Goal: Transaction & Acquisition: Purchase product/service

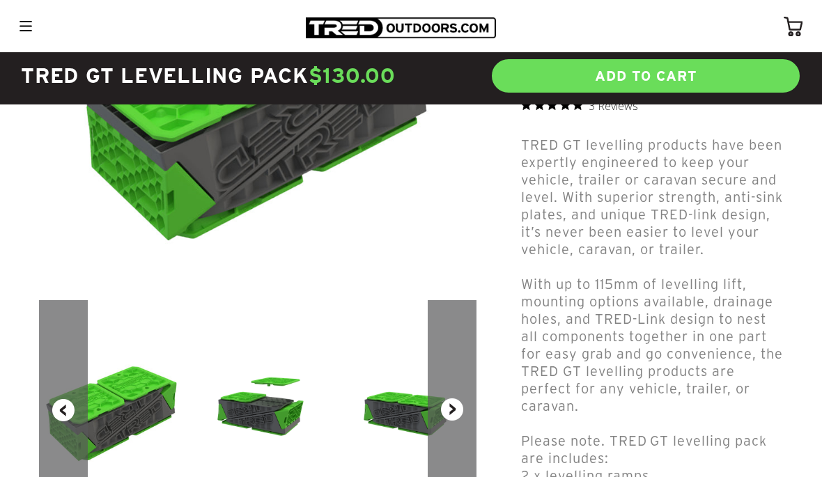
scroll to position [294, 0]
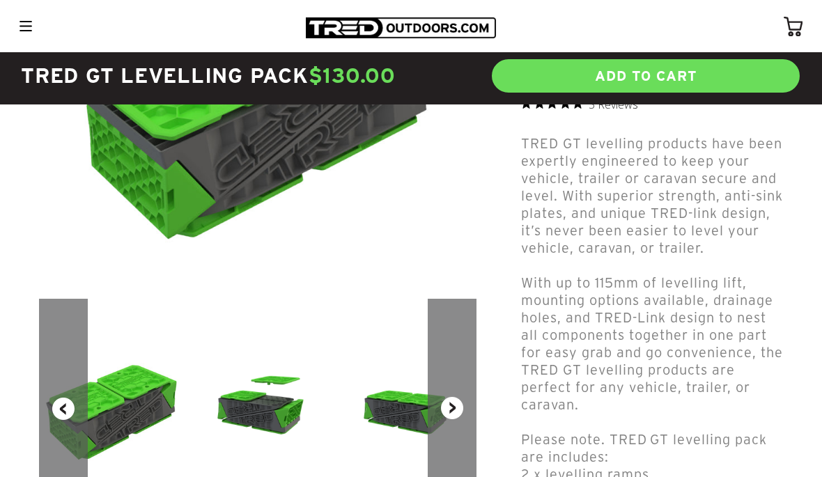
click at [455, 409] on button "Next" at bounding box center [452, 408] width 49 height 219
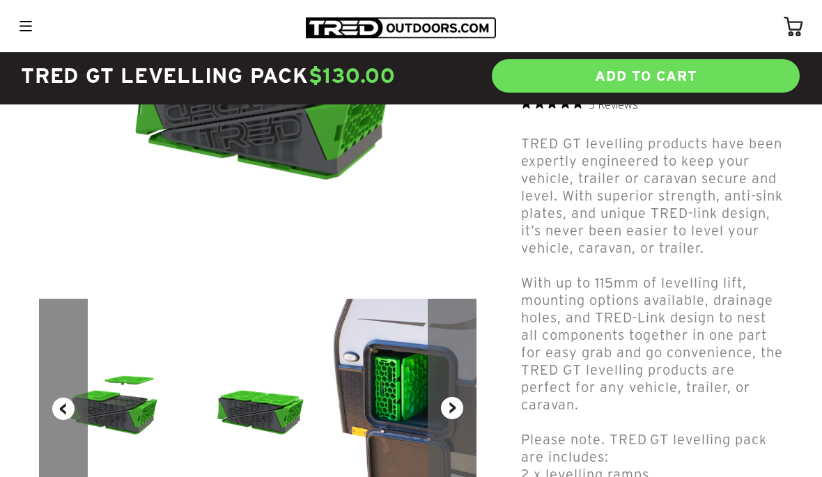
click at [455, 411] on button "Next" at bounding box center [452, 408] width 49 height 219
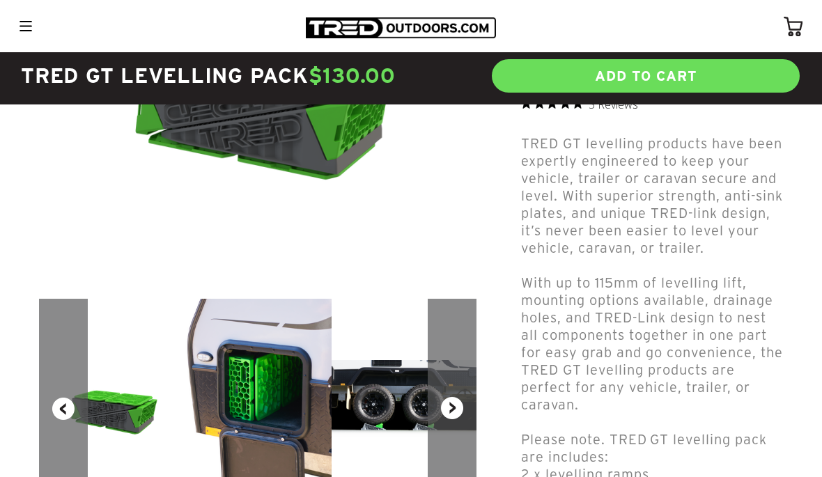
click at [455, 407] on button "Next" at bounding box center [452, 408] width 49 height 219
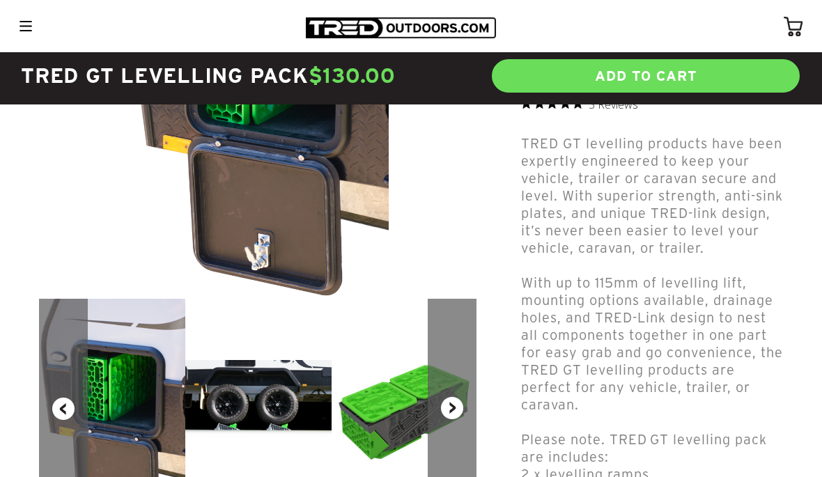
click at [453, 406] on button "Next" at bounding box center [452, 408] width 49 height 219
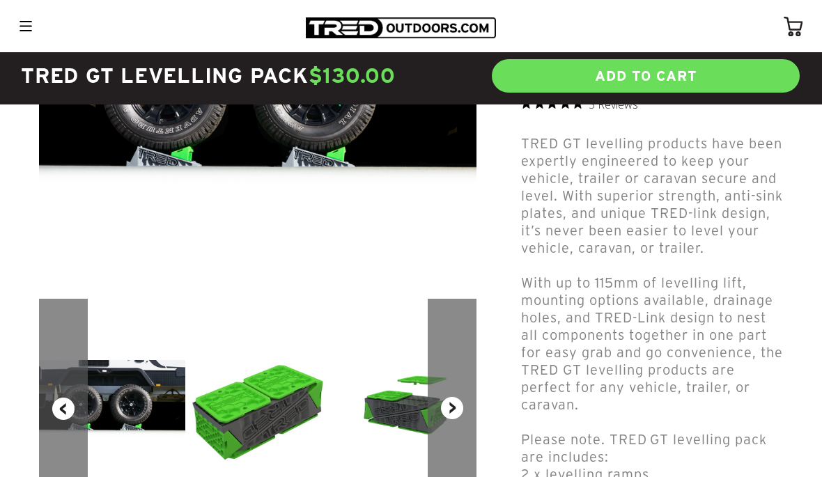
click at [454, 402] on button "Next" at bounding box center [452, 408] width 49 height 219
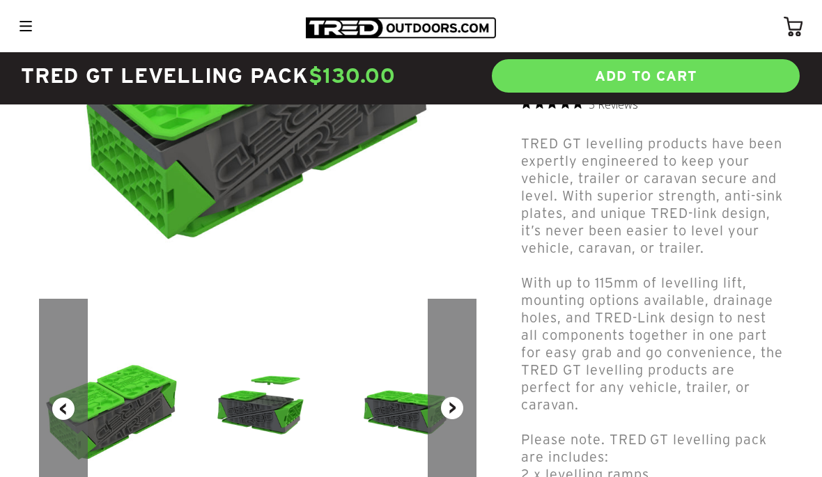
click at [456, 405] on button "Next" at bounding box center [452, 408] width 49 height 219
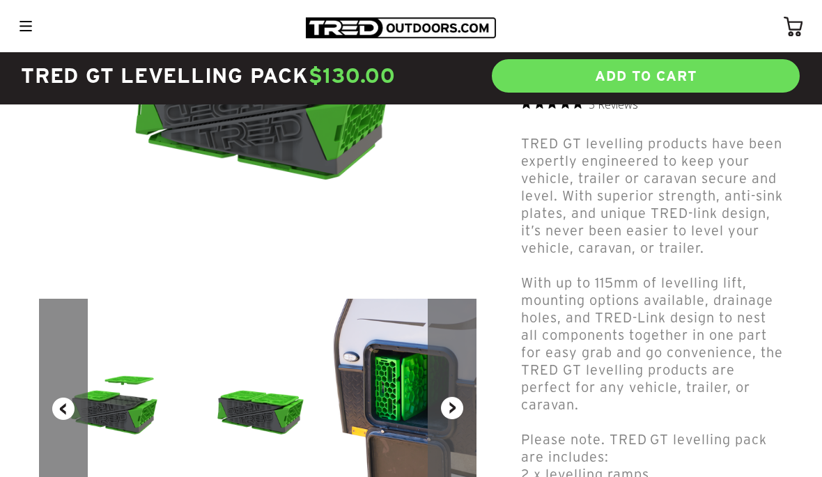
click at [454, 407] on button "Next" at bounding box center [452, 408] width 49 height 219
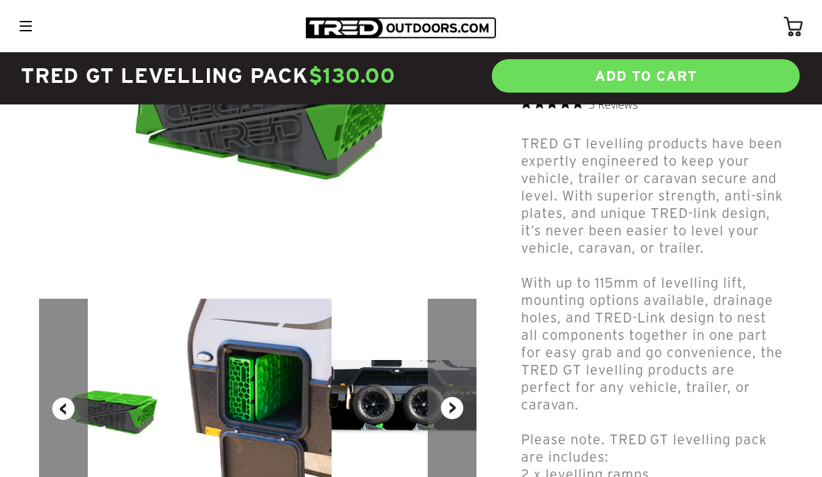
click at [458, 407] on button "Next" at bounding box center [452, 408] width 49 height 219
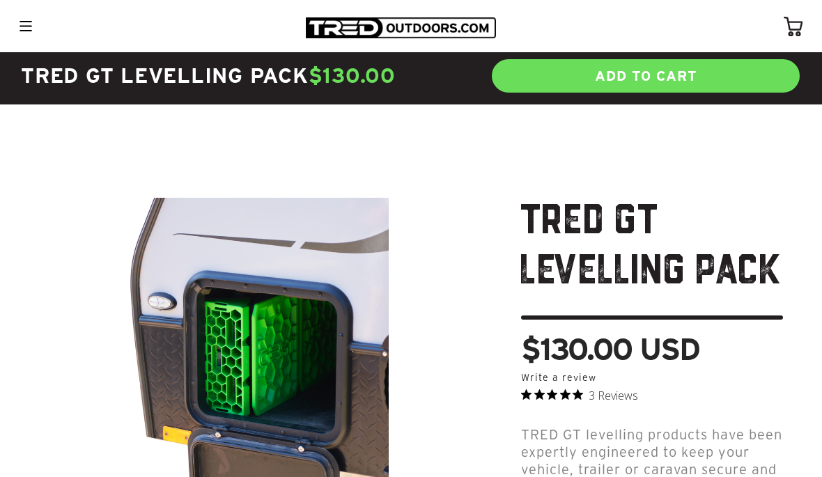
scroll to position [0, 0]
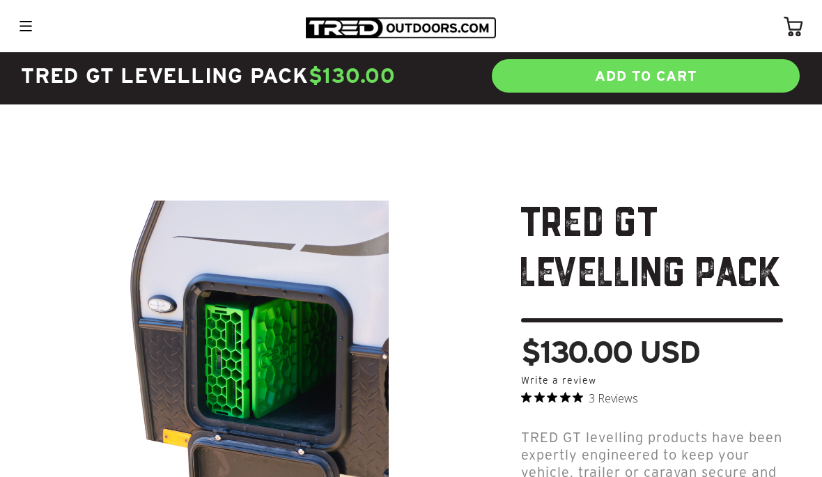
click at [368, 21] on img at bounding box center [401, 27] width 190 height 21
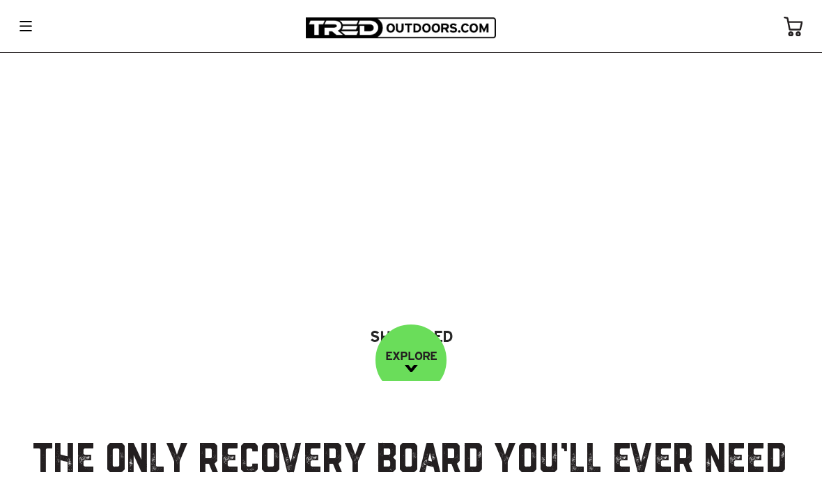
scroll to position [91, 0]
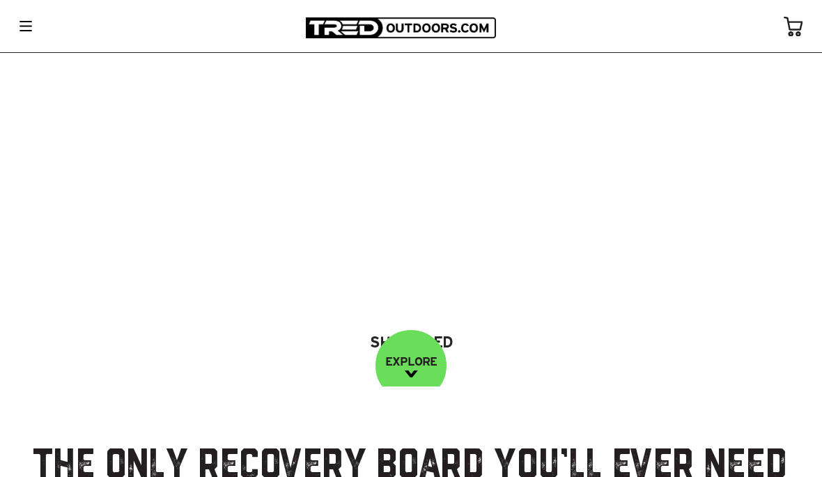
click at [451, 338] on link "Shop Tred" at bounding box center [410, 342] width 171 height 38
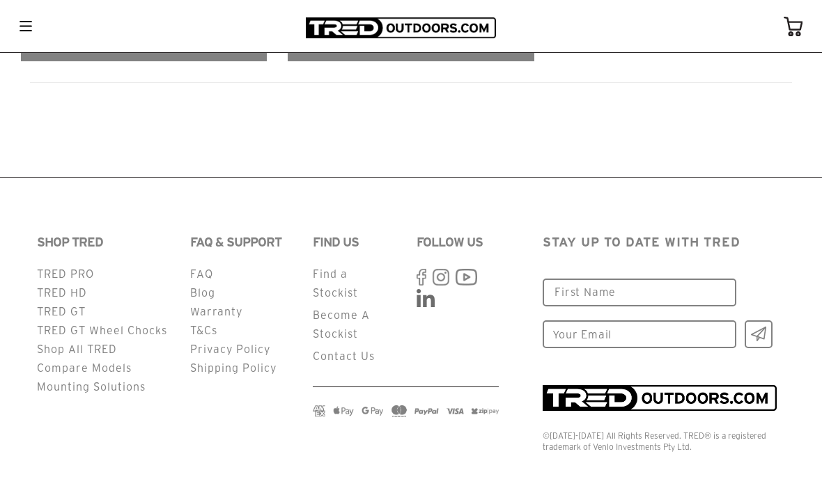
scroll to position [2420, 0]
click at [106, 356] on link "Shop All TRED" at bounding box center [77, 349] width 80 height 13
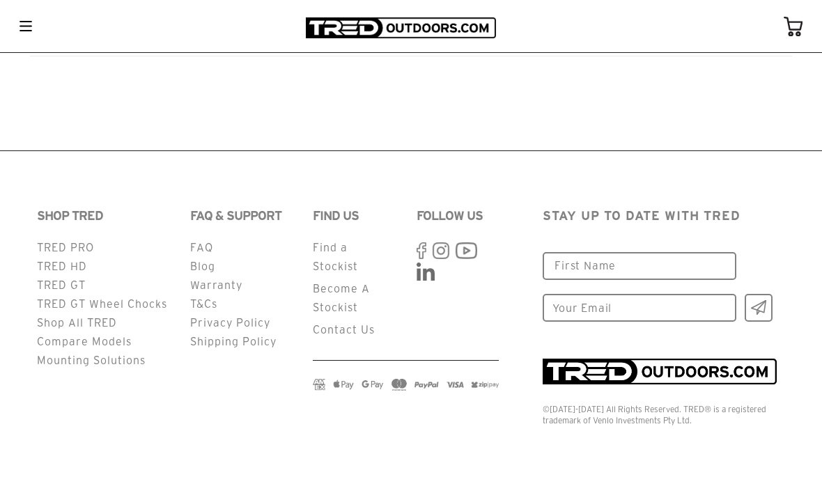
scroll to position [2446, 0]
click at [143, 311] on link "TRED GT Wheel Chocks" at bounding box center [102, 304] width 130 height 13
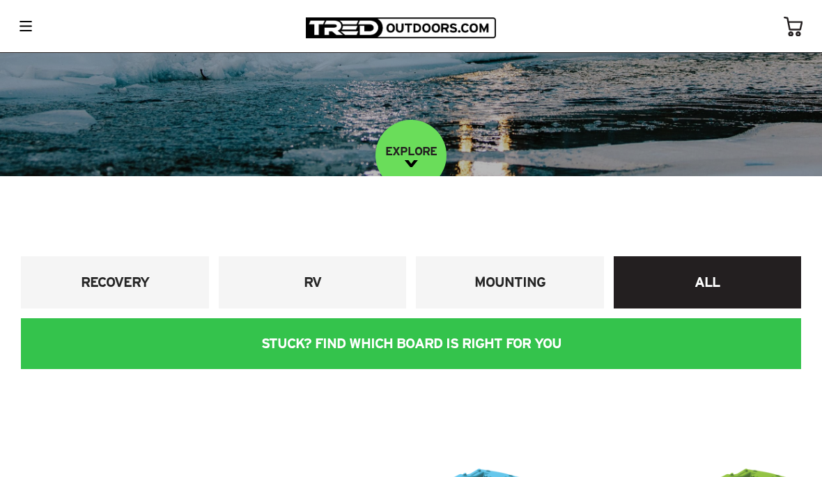
scroll to position [247, 0]
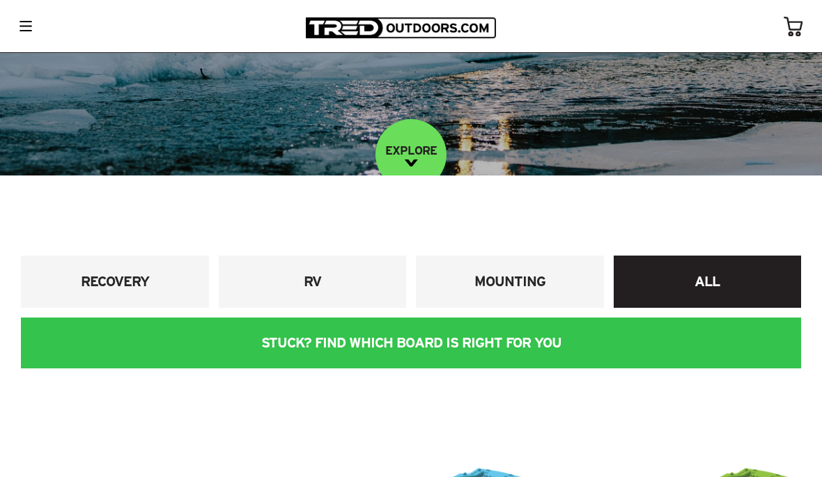
click at [324, 291] on h4 "RV" at bounding box center [312, 281] width 167 height 19
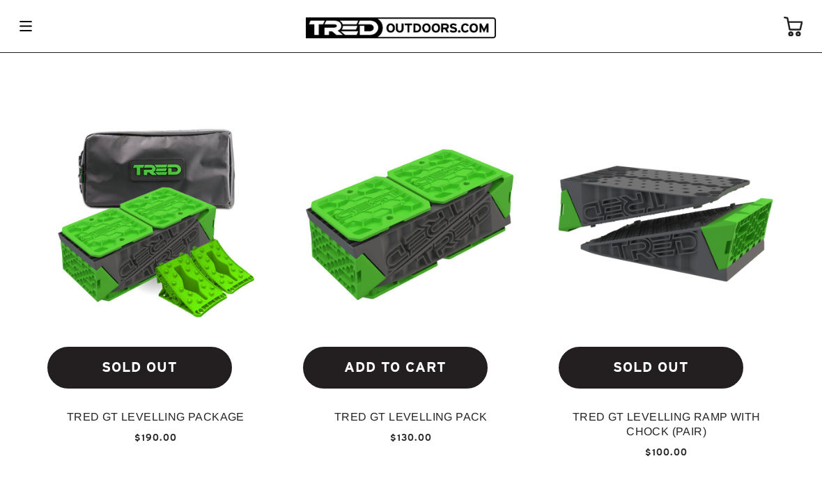
scroll to position [406, 0]
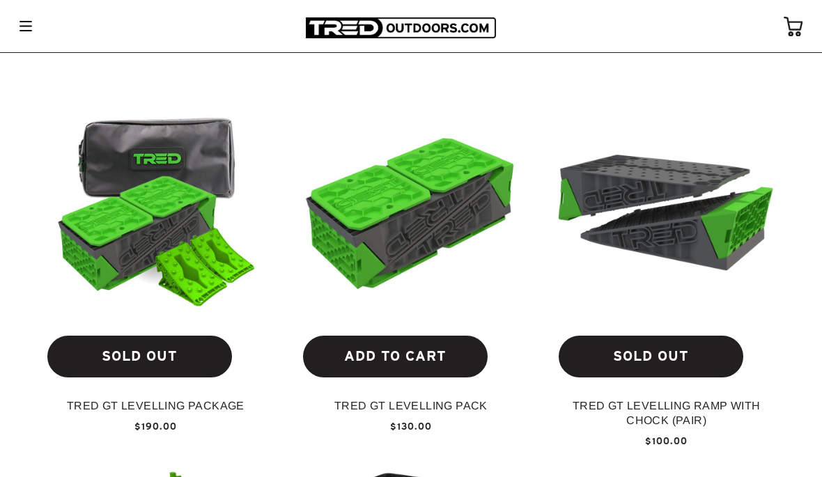
click at [685, 276] on img at bounding box center [665, 207] width 233 height 173
